Goal: Contribute content: Add original content to the website for others to see

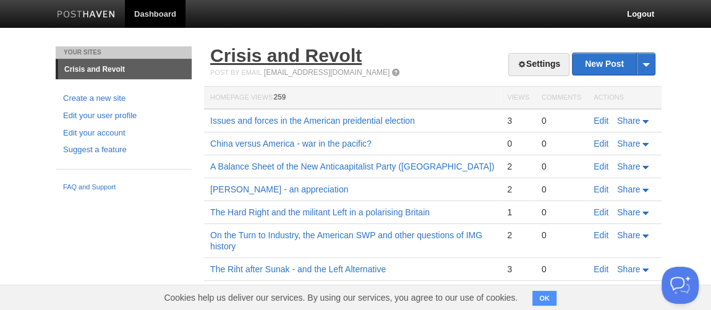
click at [316, 62] on link "Crisis and Revolt" at bounding box center [285, 55] width 151 height 20
click at [547, 69] on link "Settings" at bounding box center [538, 64] width 61 height 23
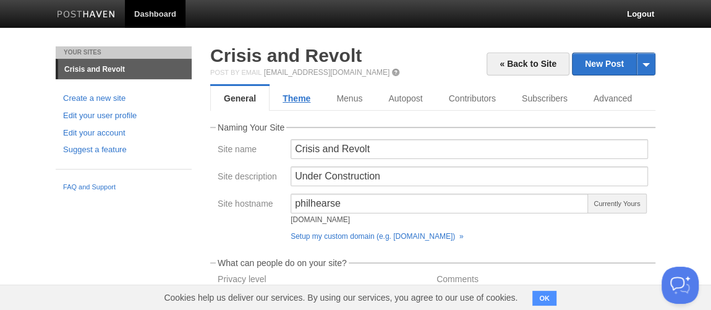
click at [300, 100] on link "Theme" at bounding box center [296, 98] width 54 height 25
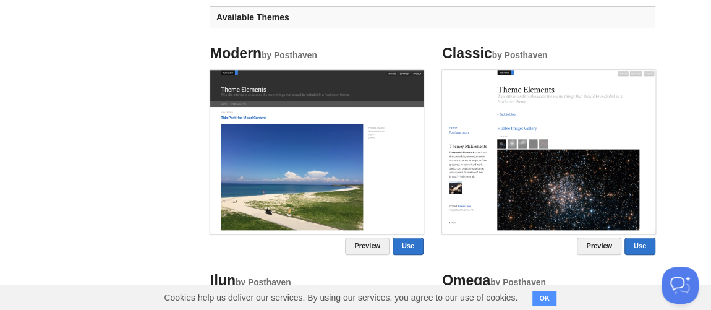
scroll to position [653, 0]
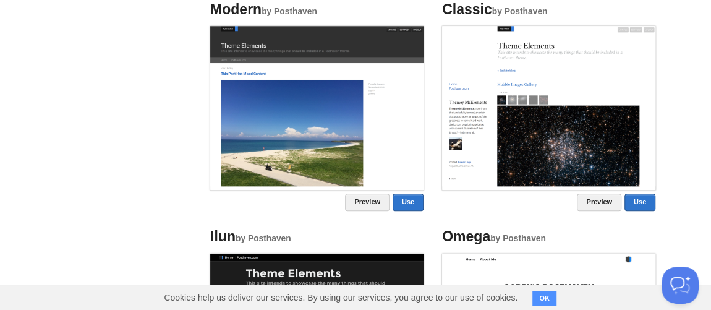
click at [543, 132] on img at bounding box center [548, 106] width 213 height 160
click at [648, 196] on link "Use" at bounding box center [639, 201] width 31 height 17
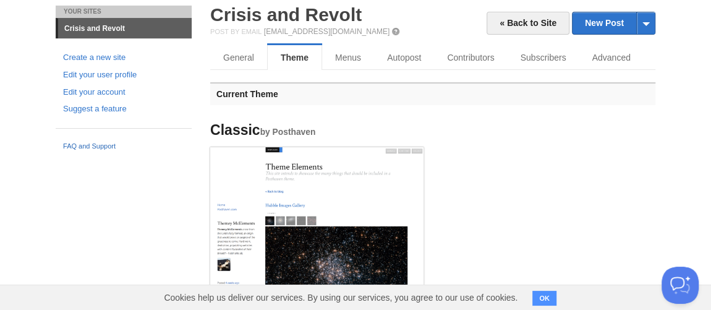
scroll to position [29, 0]
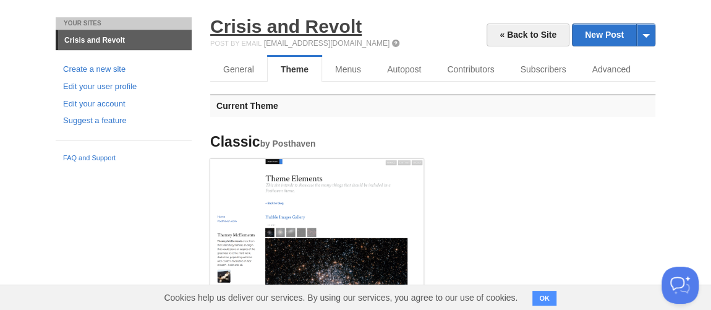
click at [242, 33] on link "Crisis and Revolt" at bounding box center [285, 26] width 151 height 20
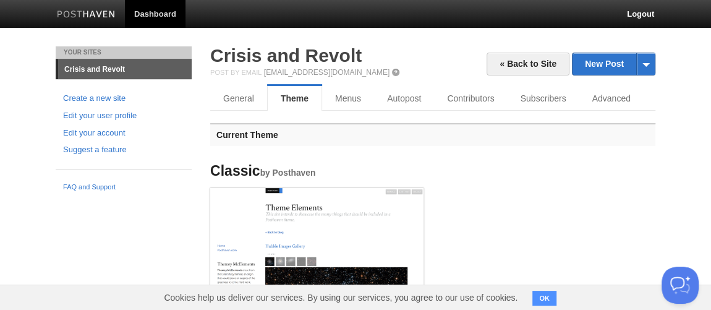
scroll to position [0, 0]
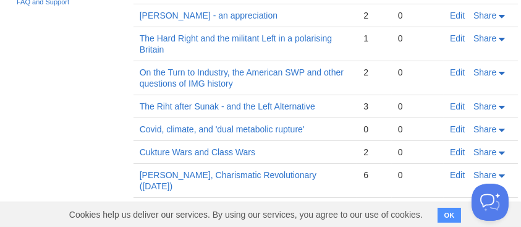
scroll to position [206, 0]
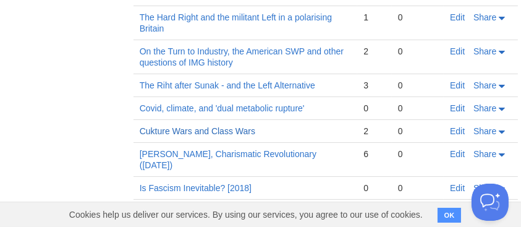
click at [205, 133] on link "Cukture Wars and Class Wars" at bounding box center [198, 131] width 116 height 10
click at [458, 131] on link "Edit" at bounding box center [457, 131] width 15 height 10
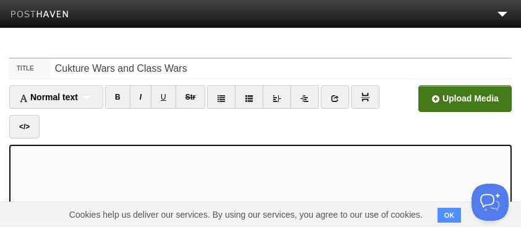
click at [447, 100] on input "file" at bounding box center [92, 101] width 936 height 63
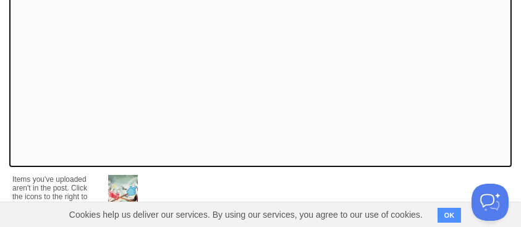
scroll to position [365, 0]
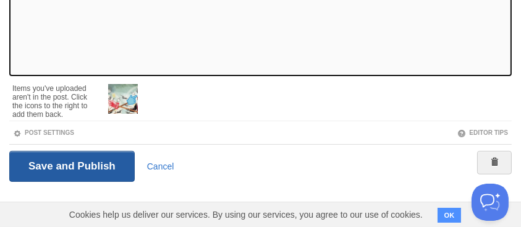
click at [59, 167] on input "Save and Publish" at bounding box center [71, 166] width 125 height 31
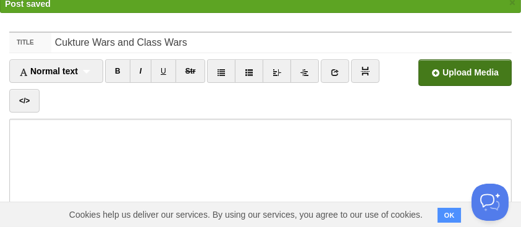
scroll to position [46, 0]
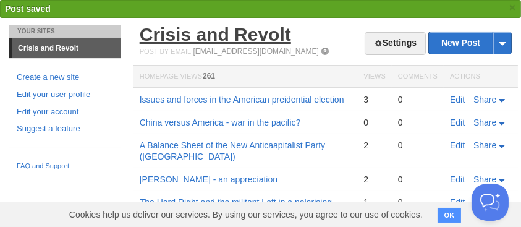
click at [196, 44] on link "Crisis and Revolt" at bounding box center [215, 34] width 151 height 20
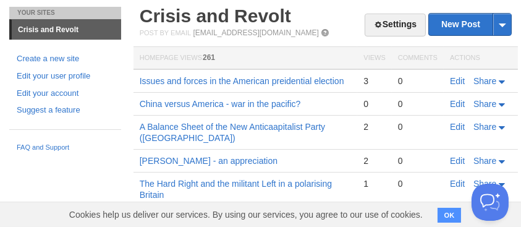
scroll to position [0, 0]
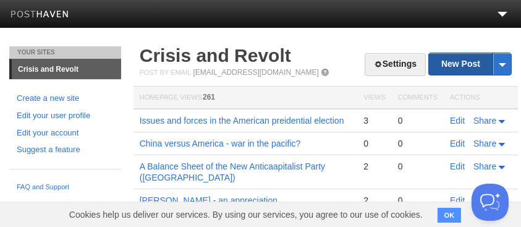
click at [473, 59] on link "New Post" at bounding box center [470, 64] width 82 height 22
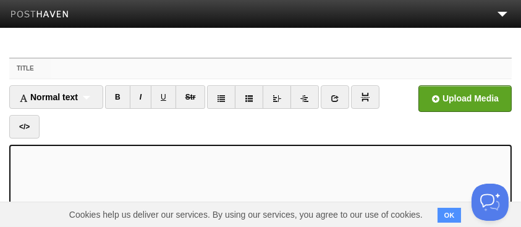
click at [78, 76] on input "Title" at bounding box center [281, 69] width 460 height 20
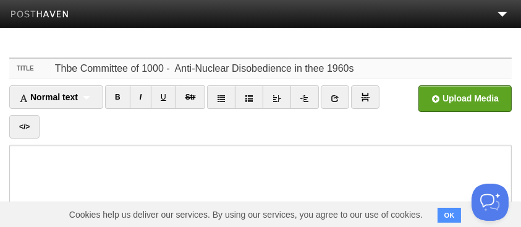
click at [158, 69] on input "Thbe Committee of 1000 - Anti-Nuclear Disobedience in thee 1960s" at bounding box center [281, 69] width 460 height 20
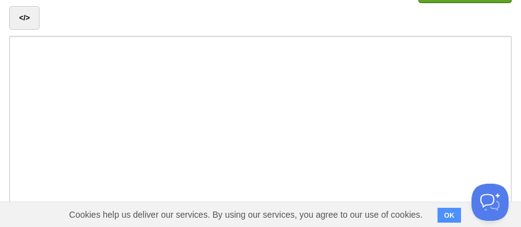
scroll to position [137, 0]
type input "Thbe Committee of 100 - Anti-Nuclear Disobedience in thee 1960s"
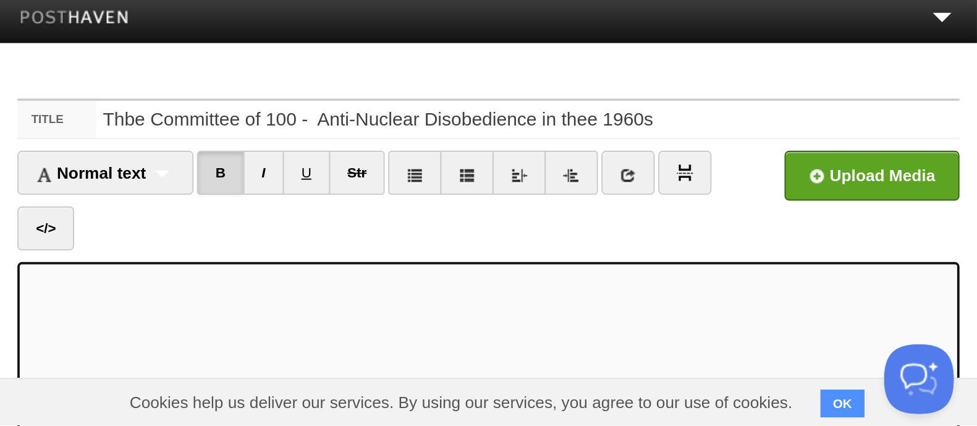
scroll to position [0, 0]
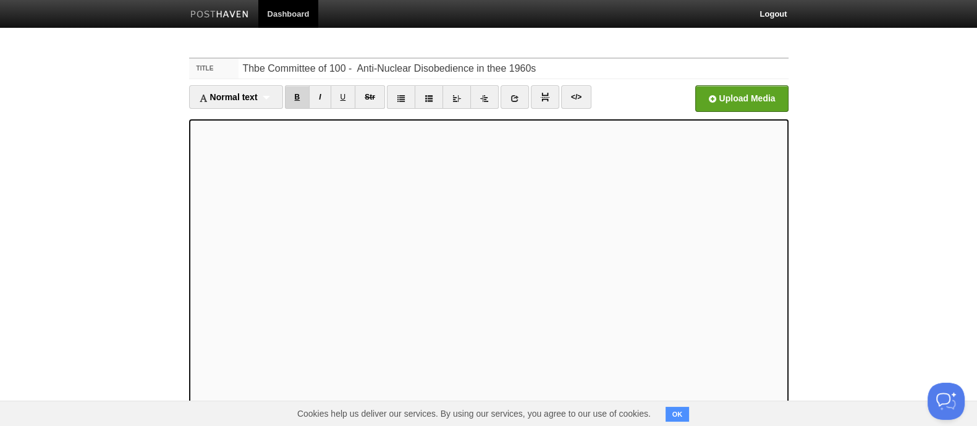
click at [293, 97] on link "B" at bounding box center [297, 96] width 25 height 23
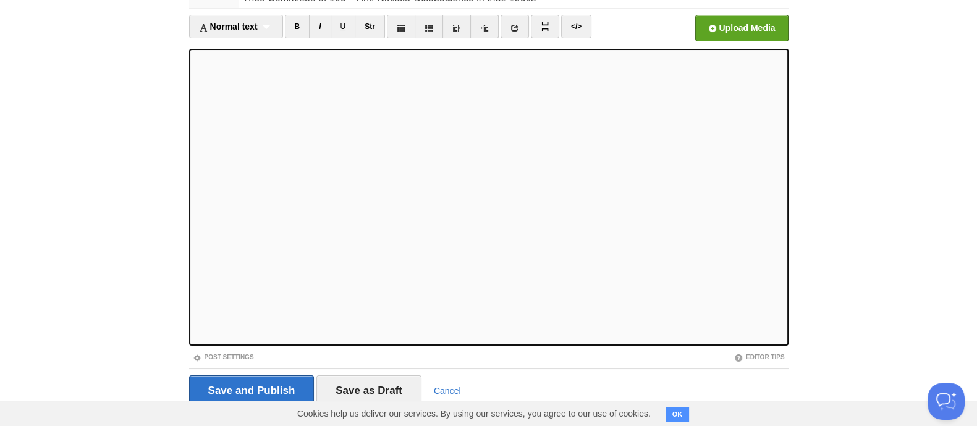
scroll to position [95, 0]
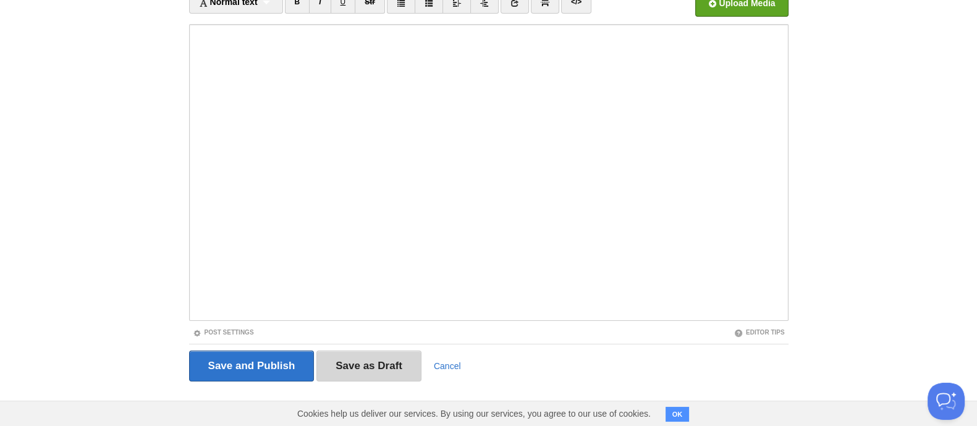
click at [379, 309] on input "Save as Draft" at bounding box center [368, 365] width 105 height 31
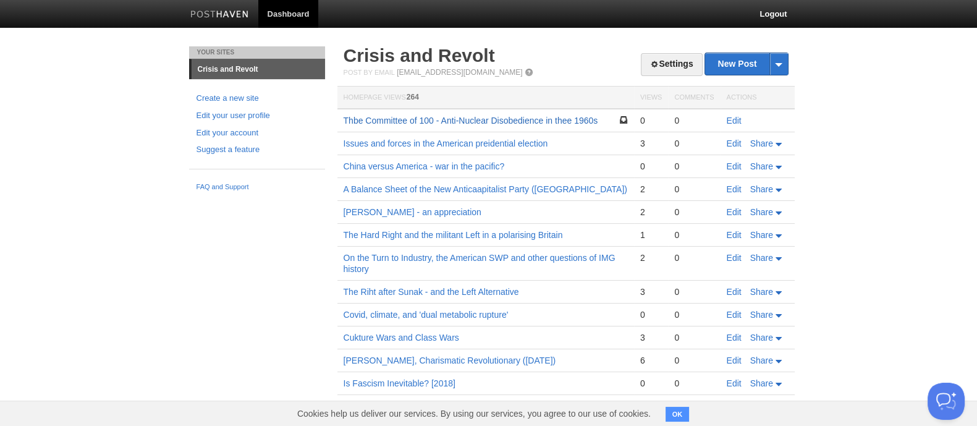
click at [447, 120] on link "Thbe Committee of 100 - Anti-Nuclear Disobedience in thee 1960s" at bounding box center [471, 121] width 255 height 10
click at [718, 119] on link "Edit" at bounding box center [734, 121] width 15 height 10
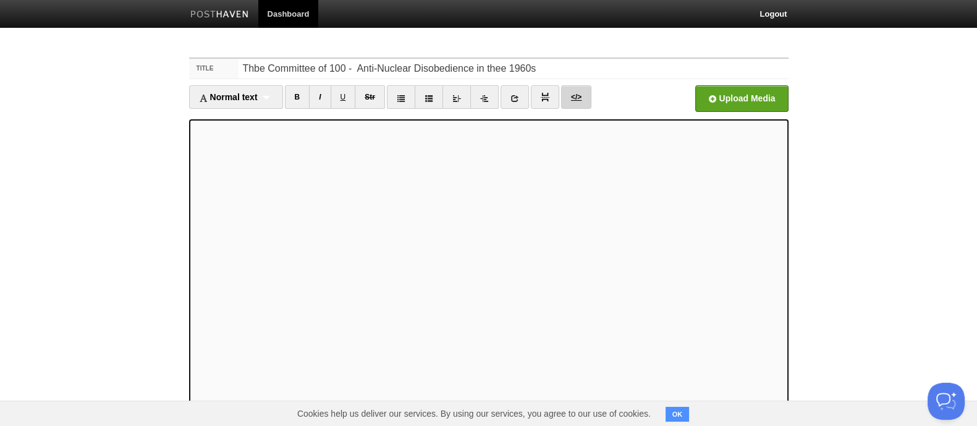
click at [577, 98] on link "</>" at bounding box center [576, 96] width 30 height 23
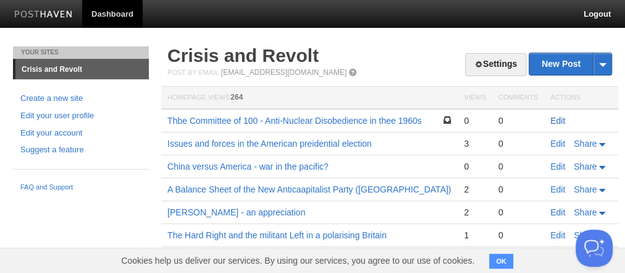
click at [553, 116] on link "Edit" at bounding box center [558, 121] width 15 height 10
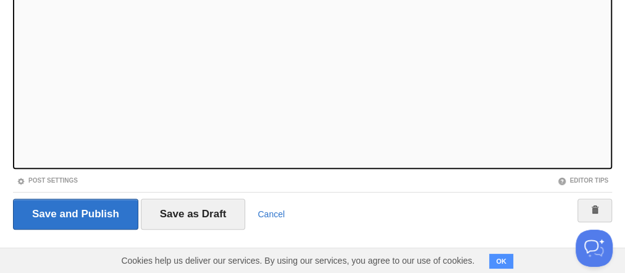
scroll to position [248, 0]
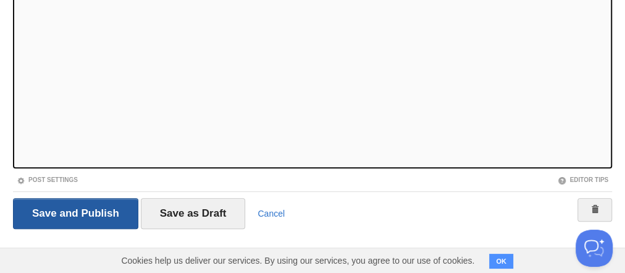
click at [72, 215] on input "Save and Publish" at bounding box center [75, 213] width 125 height 31
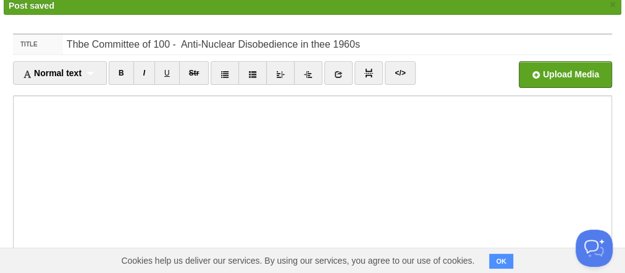
scroll to position [46, 0]
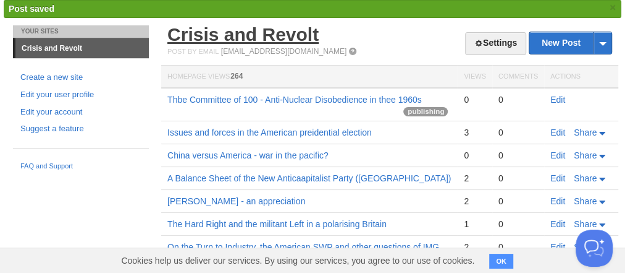
click at [272, 32] on link "Crisis and Revolt" at bounding box center [242, 34] width 151 height 20
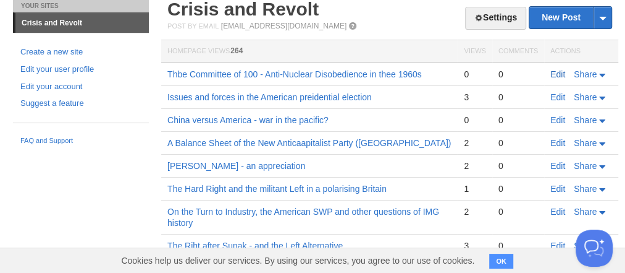
click at [560, 72] on link "Edit" at bounding box center [558, 74] width 15 height 10
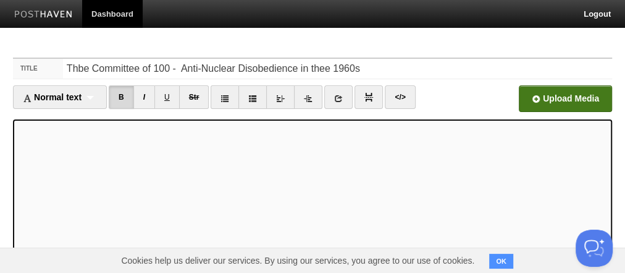
click at [541, 97] on input "file" at bounding box center [193, 101] width 936 height 63
click at [147, 97] on link "I" at bounding box center [145, 96] width 22 height 23
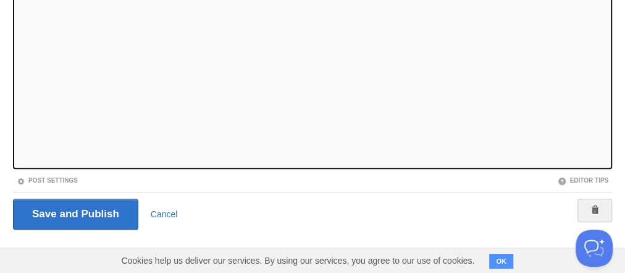
scroll to position [248, 0]
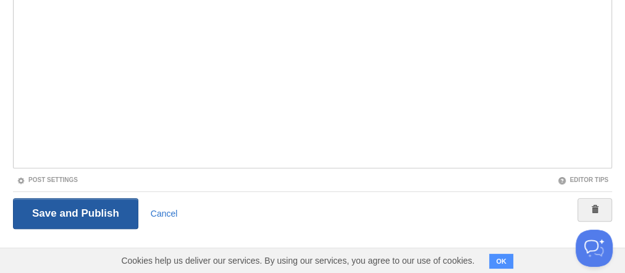
click at [80, 213] on input "Save and Publish" at bounding box center [75, 213] width 125 height 31
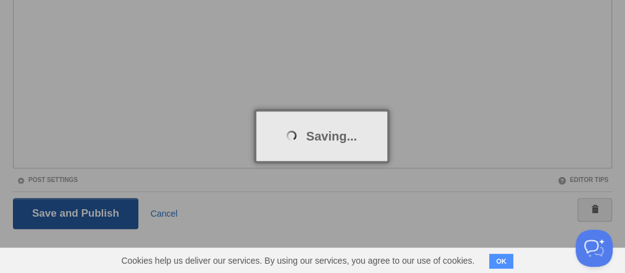
scroll to position [46, 0]
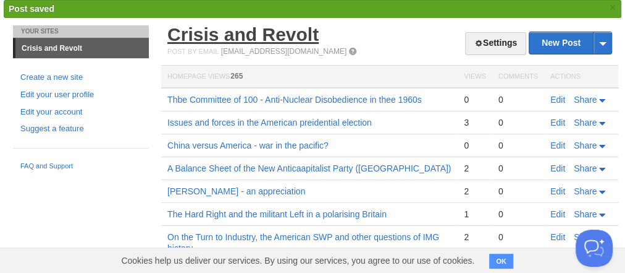
click at [273, 40] on link "Crisis and Revolt" at bounding box center [242, 34] width 151 height 20
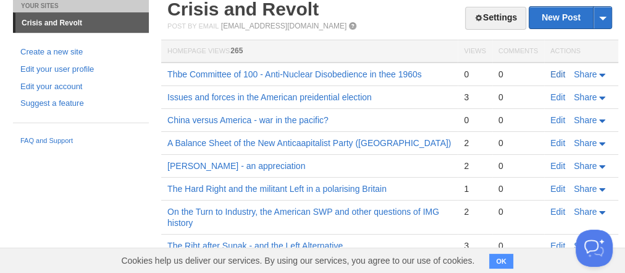
click at [561, 76] on link "Edit" at bounding box center [558, 74] width 15 height 10
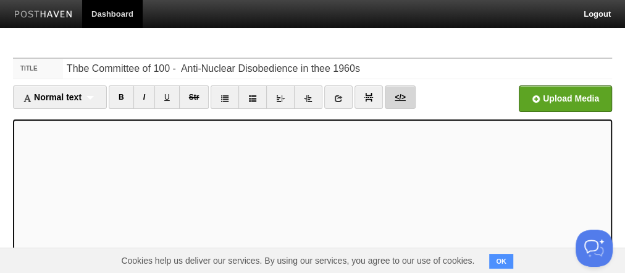
click at [399, 100] on link "</>" at bounding box center [400, 96] width 30 height 23
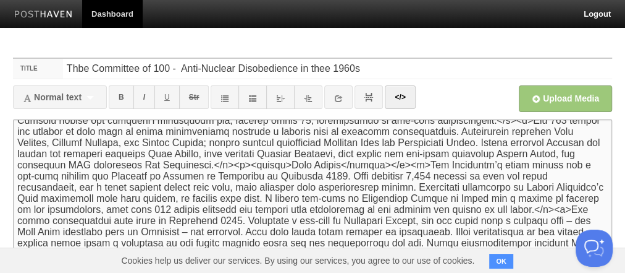
scroll to position [82, 0]
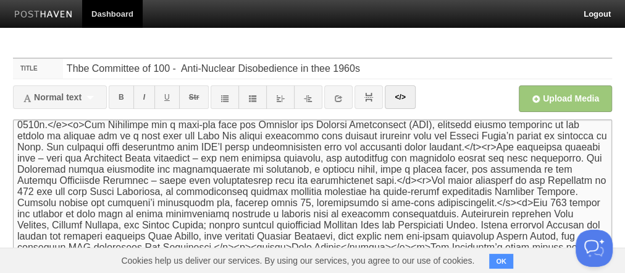
click at [536, 181] on textarea at bounding box center [313, 267] width 600 height 297
click at [366, 96] on img at bounding box center [369, 97] width 9 height 9
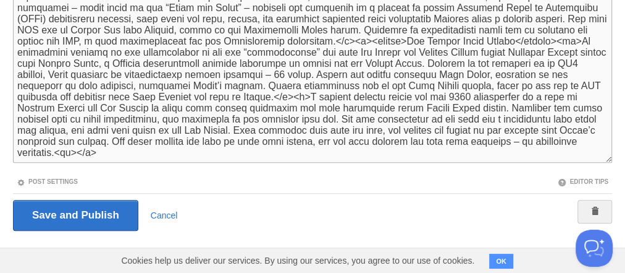
scroll to position [255, 0]
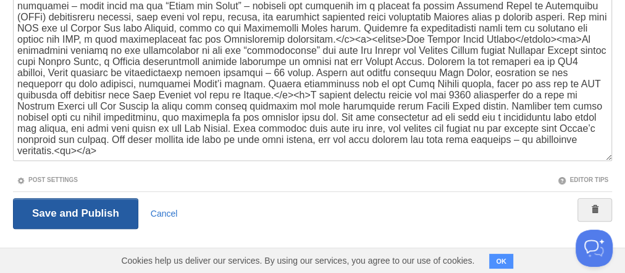
click at [99, 207] on input "Save and Publish" at bounding box center [75, 213] width 125 height 31
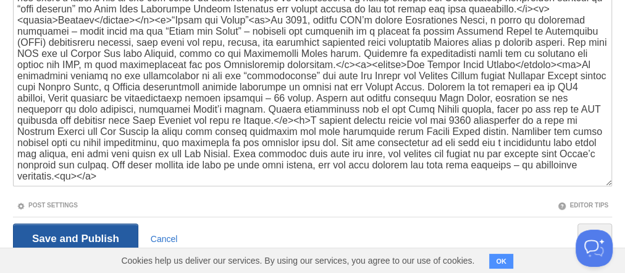
scroll to position [46, 0]
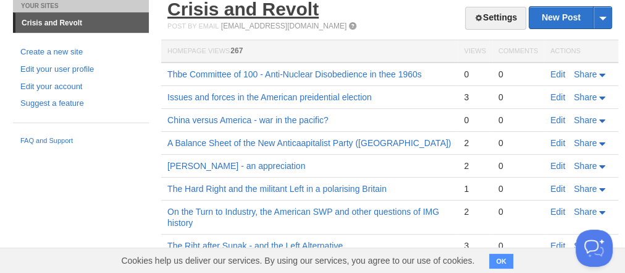
click at [243, 16] on link "Crisis and Revolt" at bounding box center [242, 9] width 151 height 20
